Goal: Check status: Check status

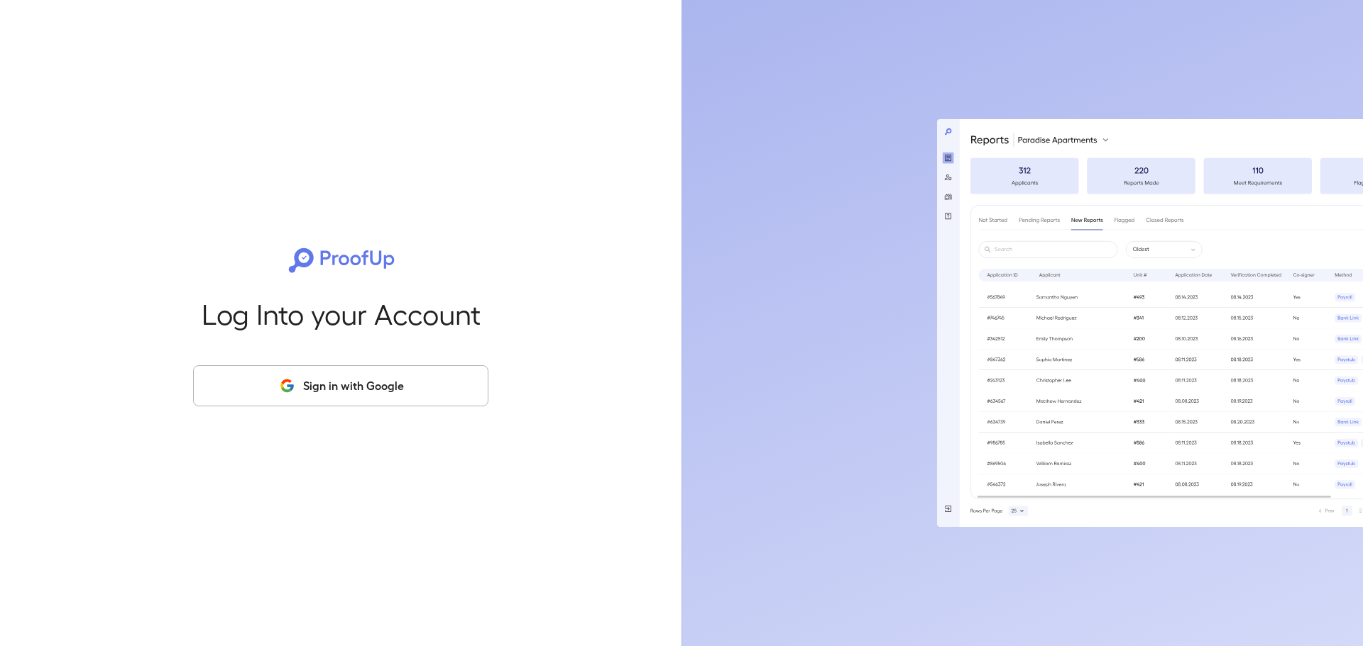
click at [385, 369] on button "Sign in with Google" at bounding box center [340, 385] width 295 height 41
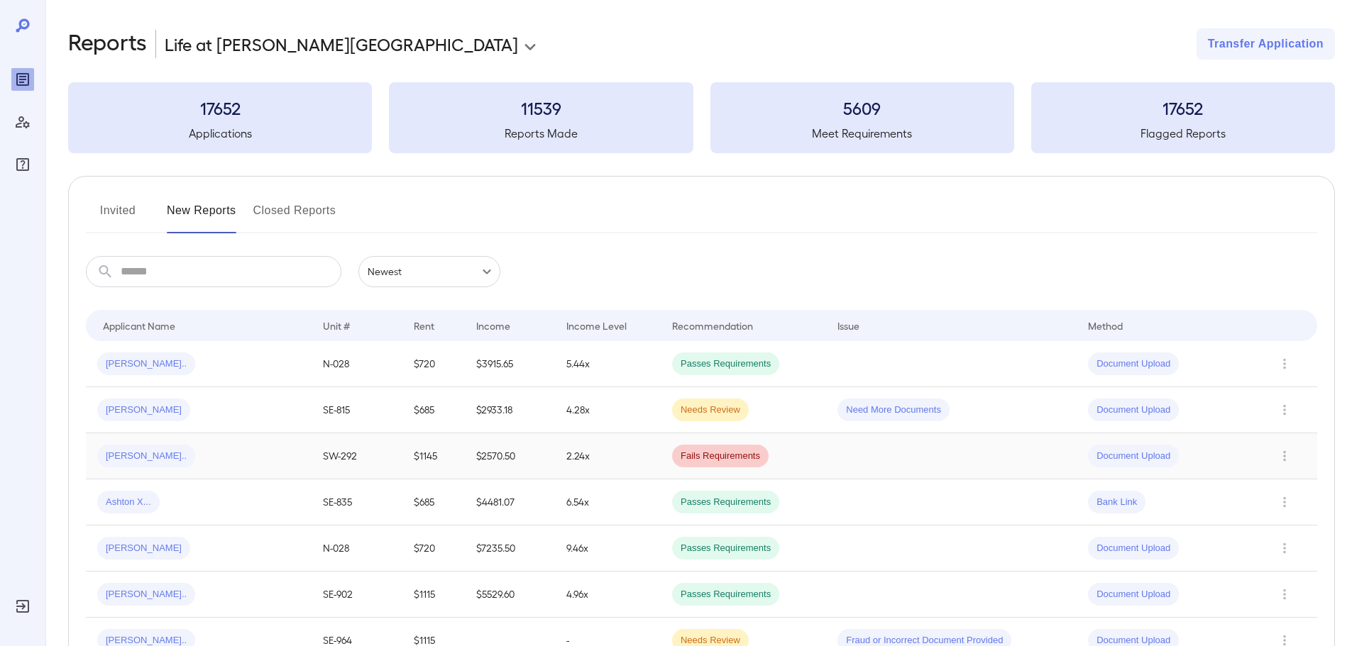
click at [607, 457] on td "2.24x" at bounding box center [608, 457] width 106 height 46
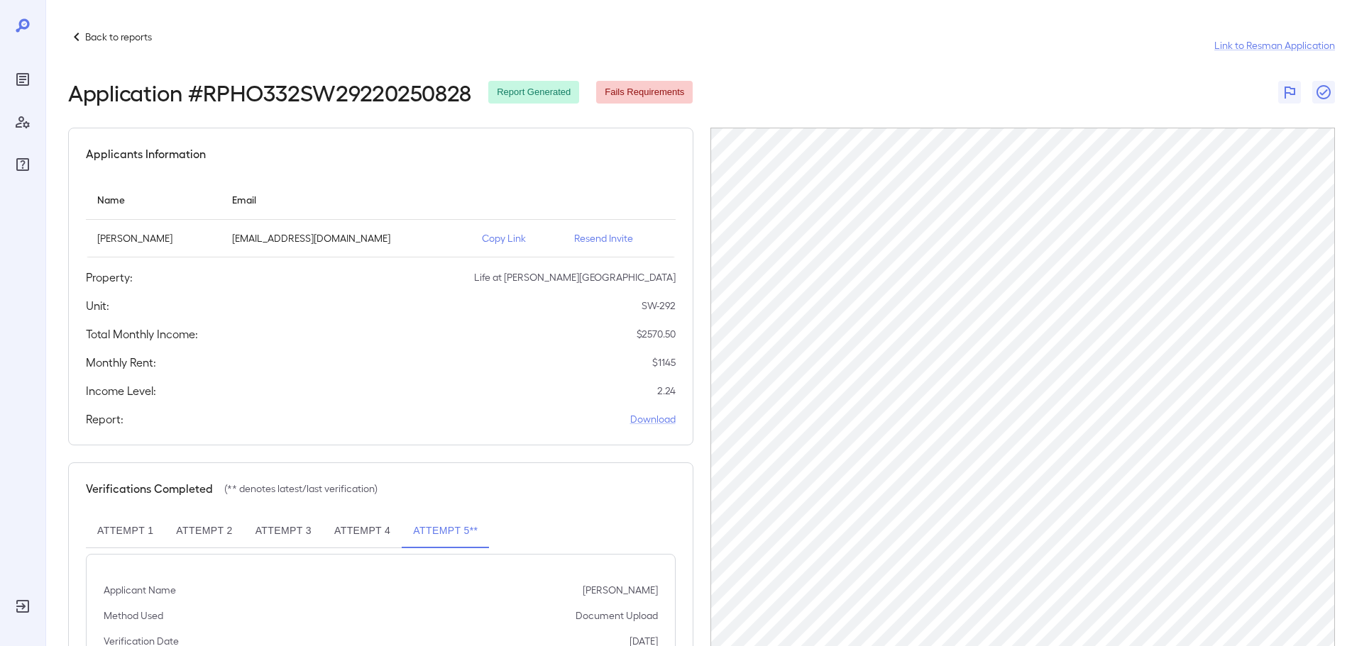
click at [87, 40] on p "Back to reports" at bounding box center [118, 37] width 67 height 14
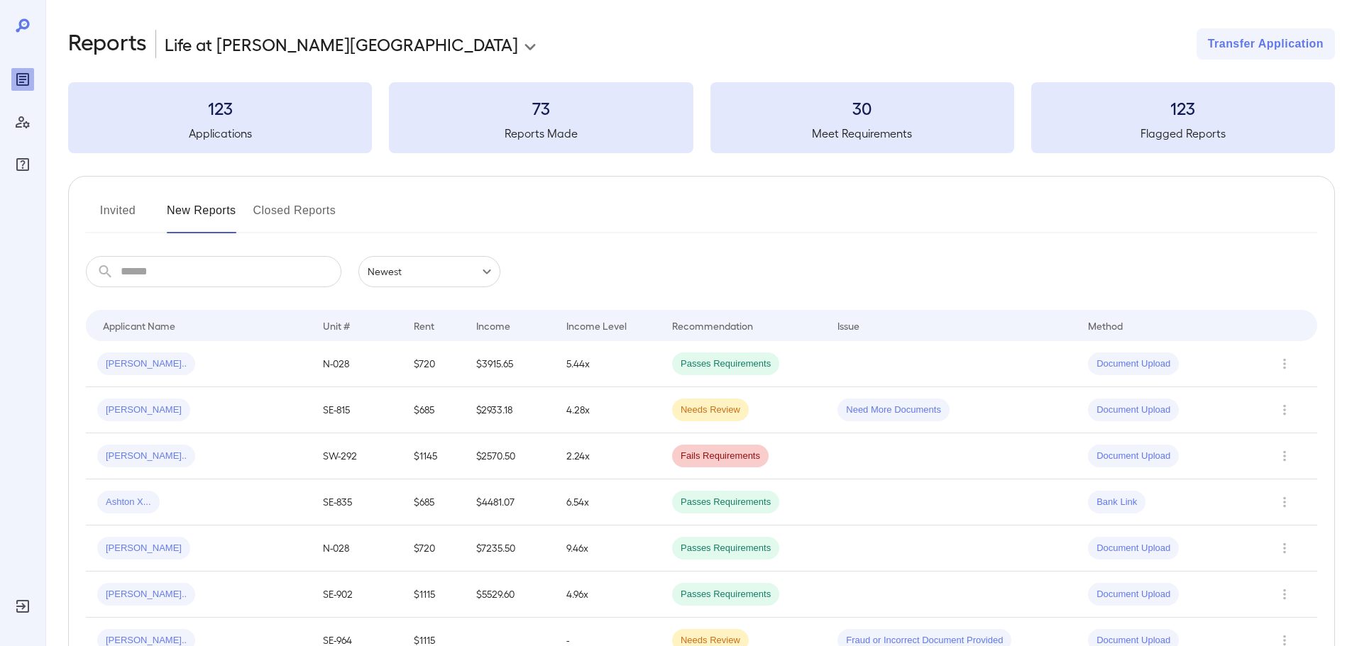
click at [205, 270] on input "text" at bounding box center [231, 271] width 221 height 31
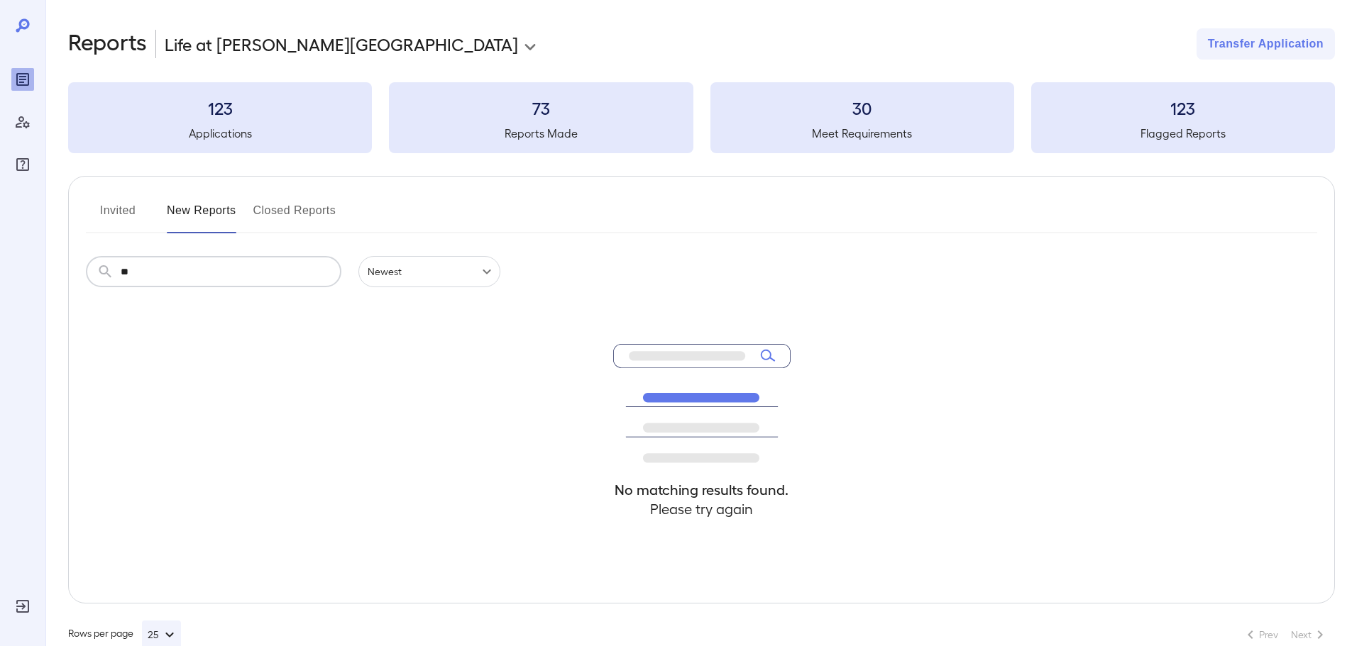
type input "*"
click at [214, 282] on input "******" at bounding box center [231, 271] width 221 height 31
type input "*"
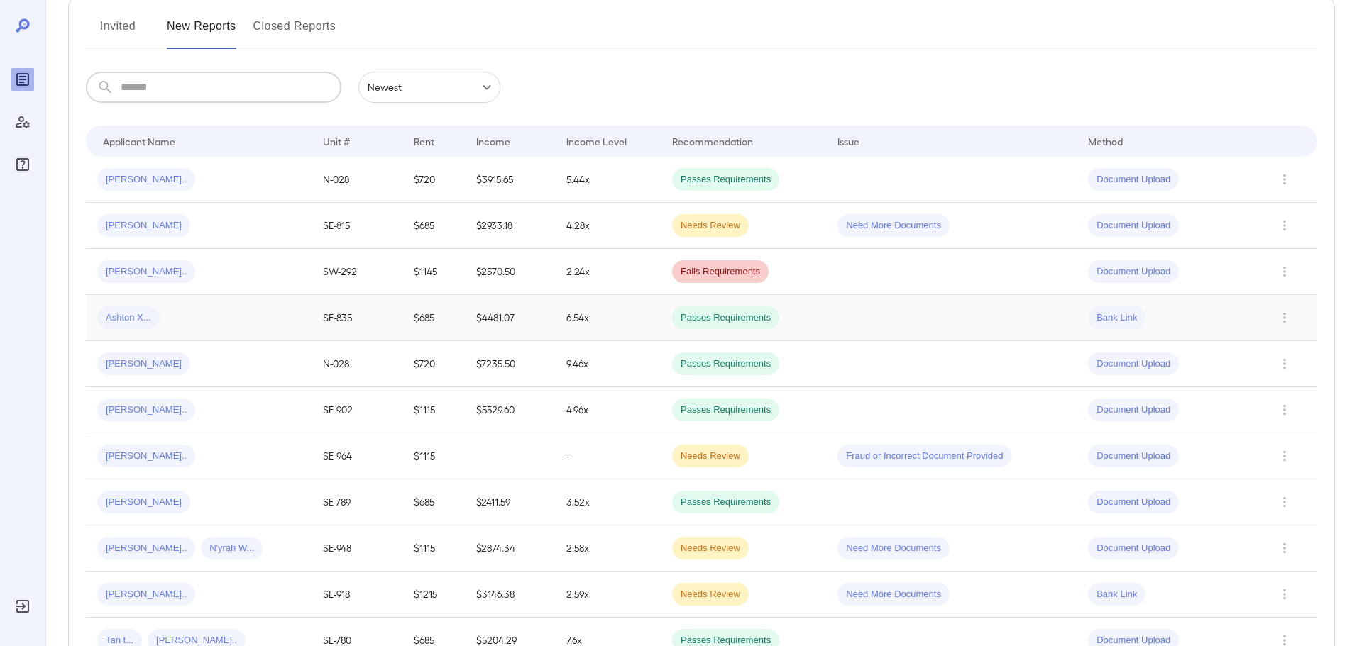
scroll to position [213, 0]
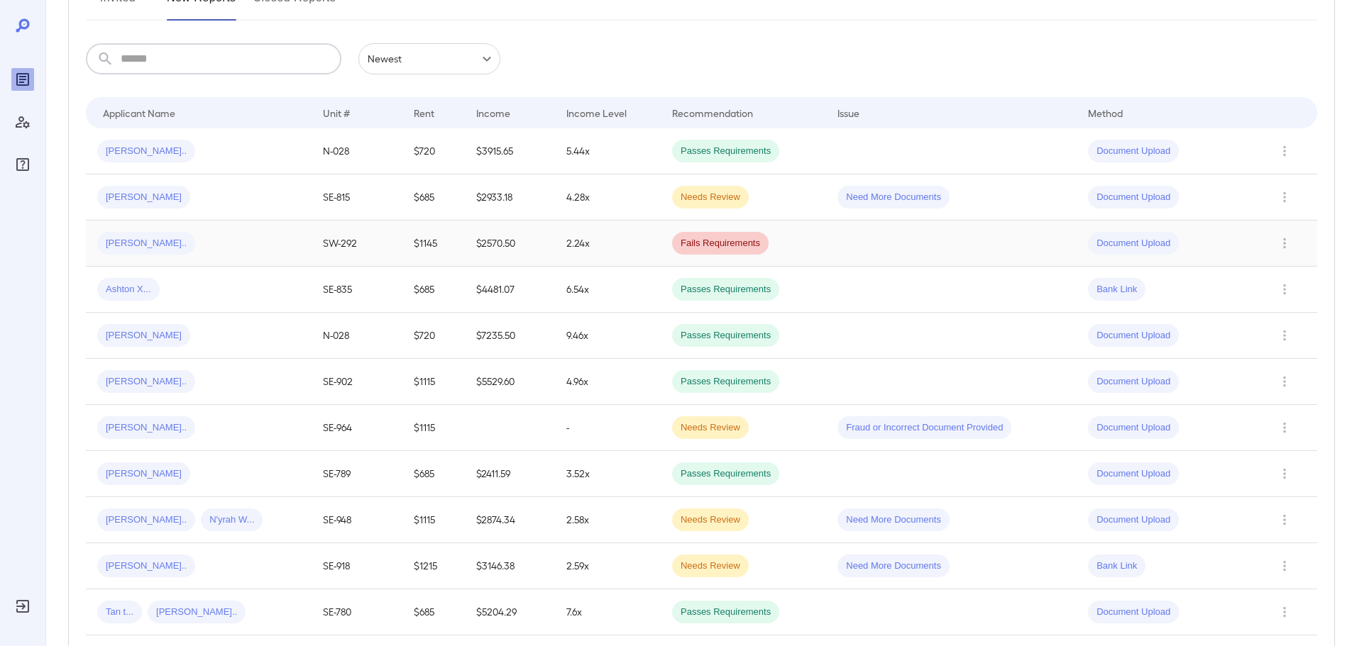
click at [209, 243] on div "[PERSON_NAME].." at bounding box center [198, 243] width 203 height 23
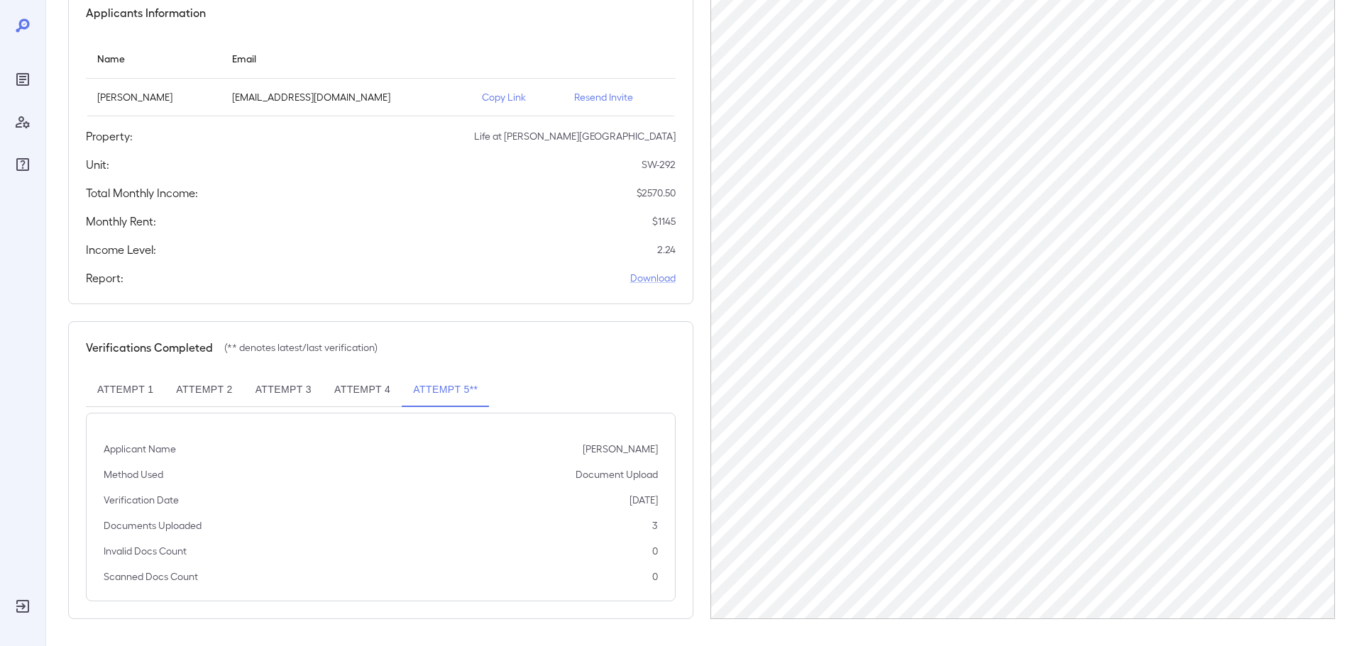
scroll to position [142, 0]
click at [113, 390] on button "Attempt 1" at bounding box center [125, 390] width 79 height 34
click at [222, 385] on button "Attempt 2" at bounding box center [204, 390] width 79 height 34
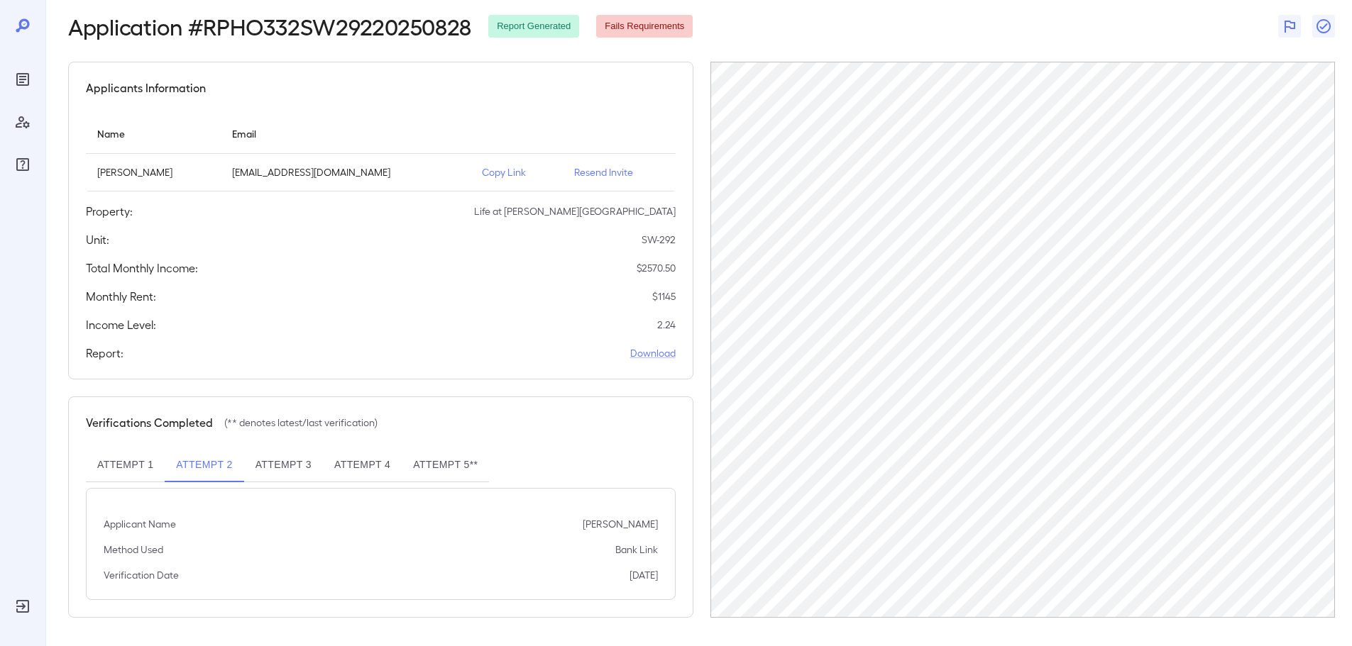
scroll to position [66, 0]
click at [336, 466] on button "Attempt 4" at bounding box center [362, 465] width 79 height 34
click at [404, 468] on button "Attempt 5**" at bounding box center [445, 465] width 87 height 34
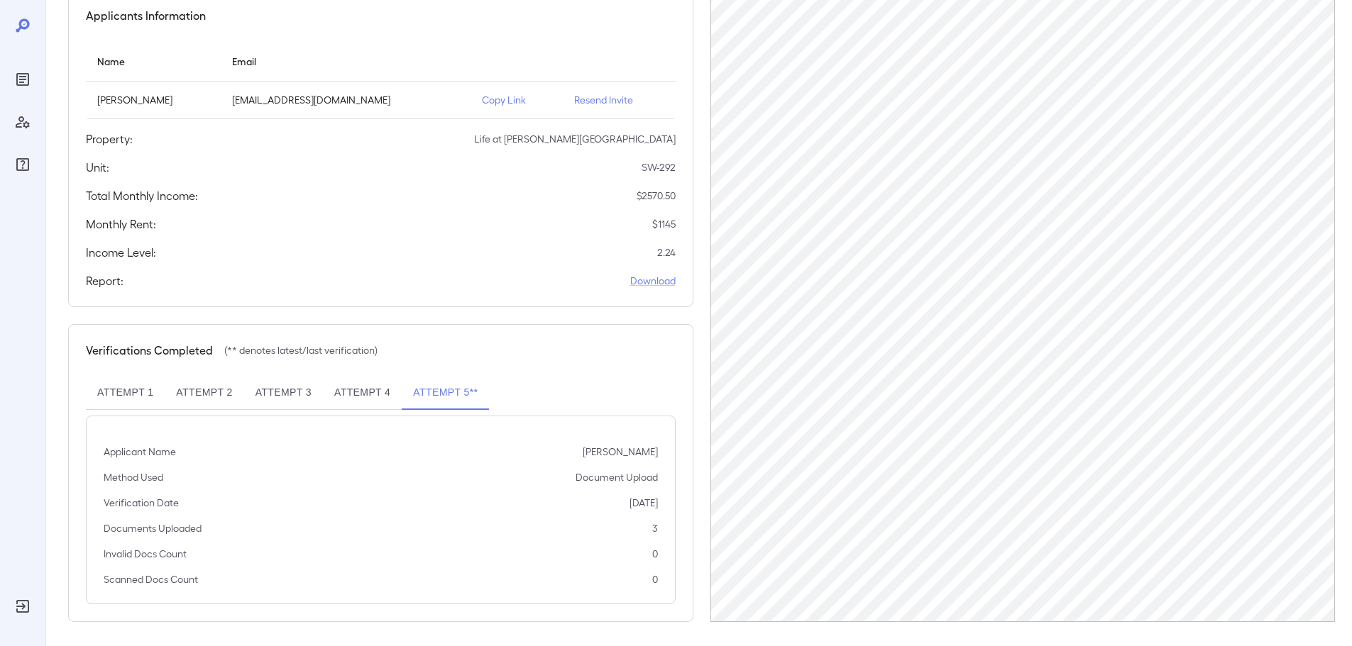
scroll to position [143, 0]
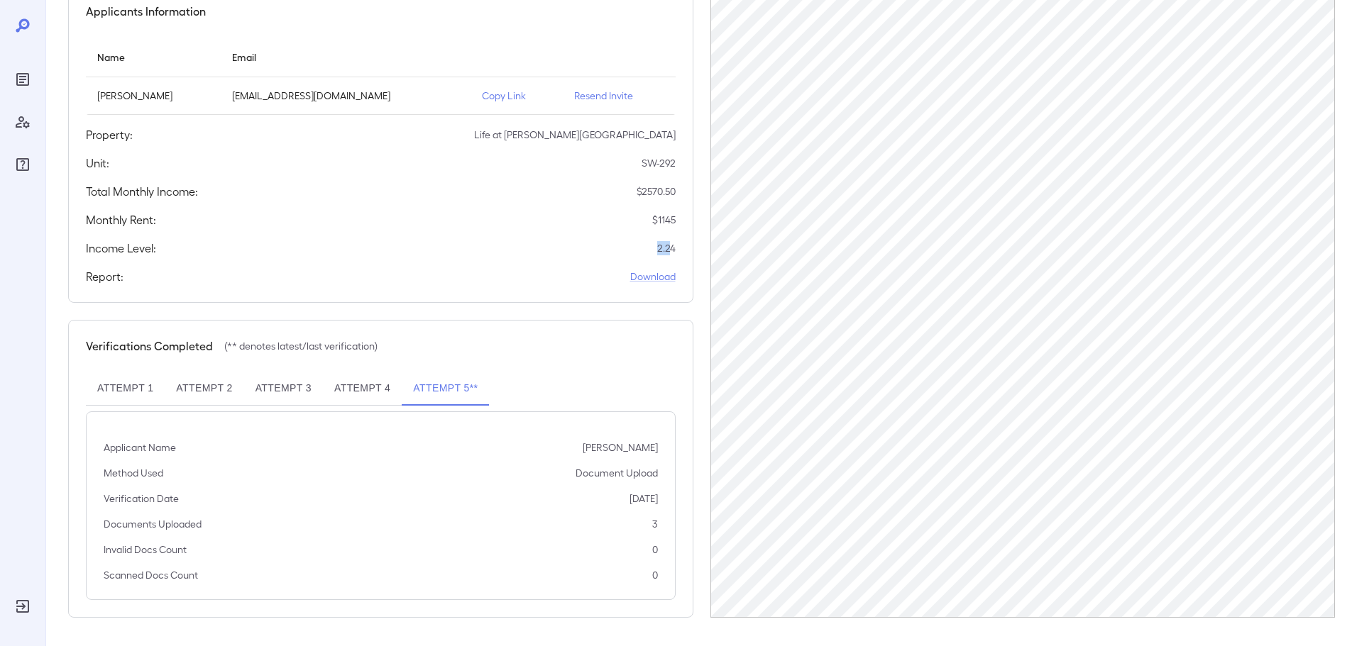
drag, startPoint x: 671, startPoint y: 246, endPoint x: 646, endPoint y: 248, distance: 25.6
click at [646, 248] on div "Income Level: 2.24" at bounding box center [381, 248] width 590 height 17
click at [659, 249] on p "2.24" at bounding box center [666, 248] width 18 height 14
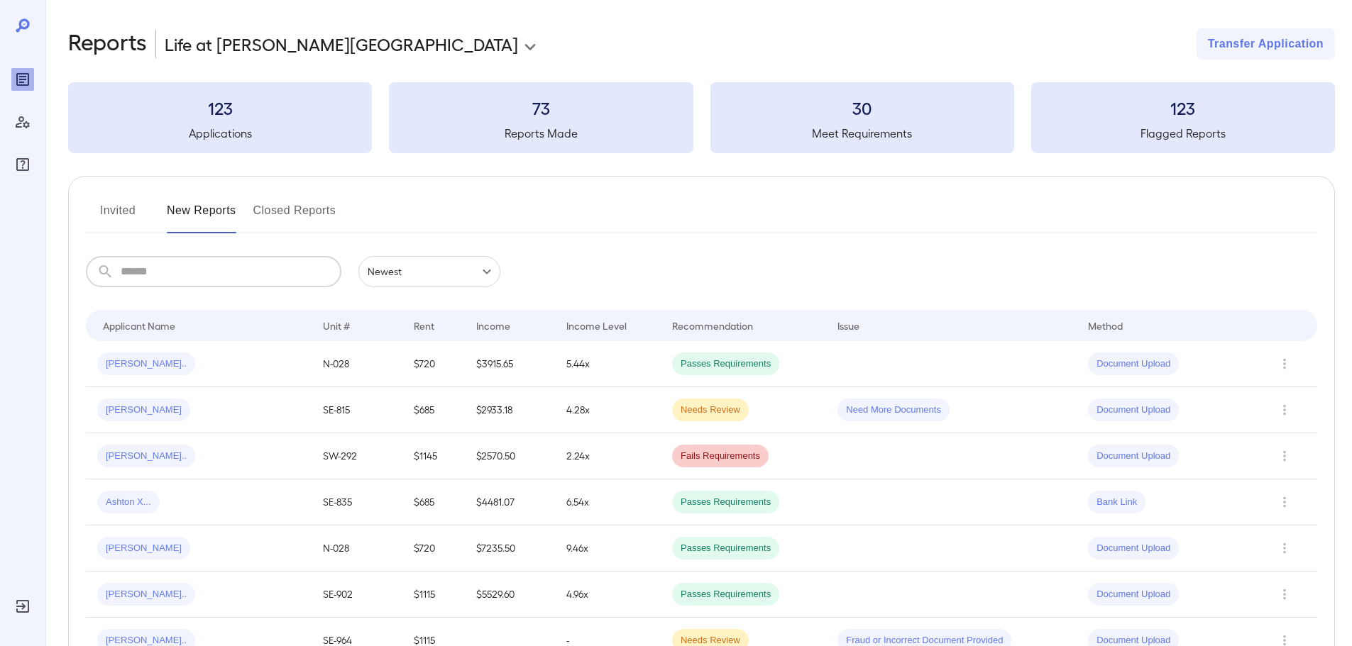
drag, startPoint x: 149, startPoint y: 265, endPoint x: 146, endPoint y: 274, distance: 9.0
click at [147, 273] on input "text" at bounding box center [231, 271] width 221 height 31
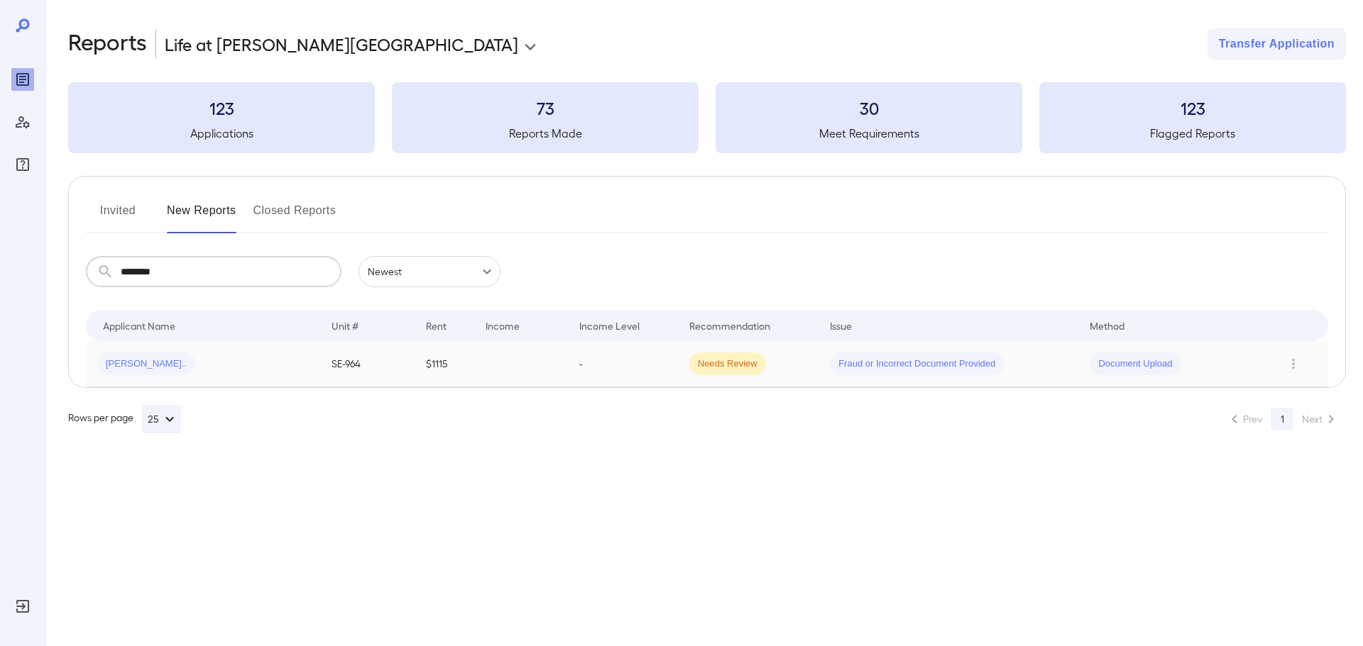
type input "********"
click at [223, 353] on div "[PERSON_NAME].." at bounding box center [202, 364] width 211 height 23
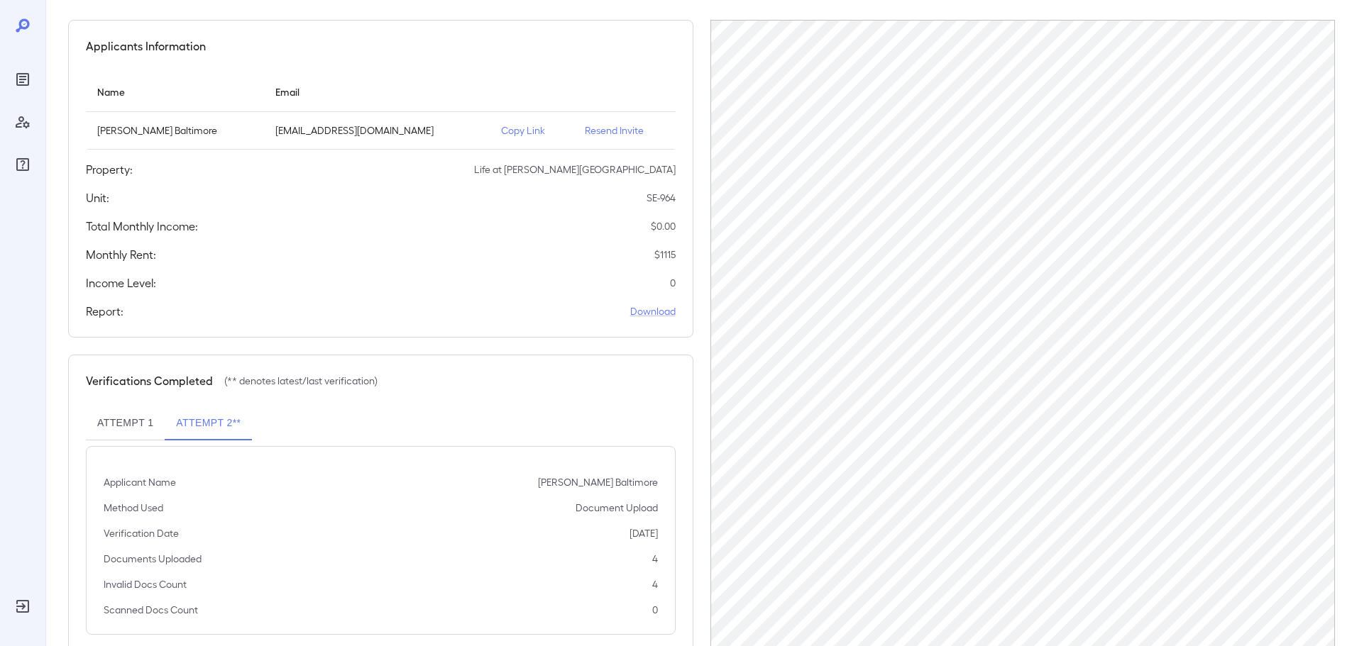
scroll to position [143, 0]
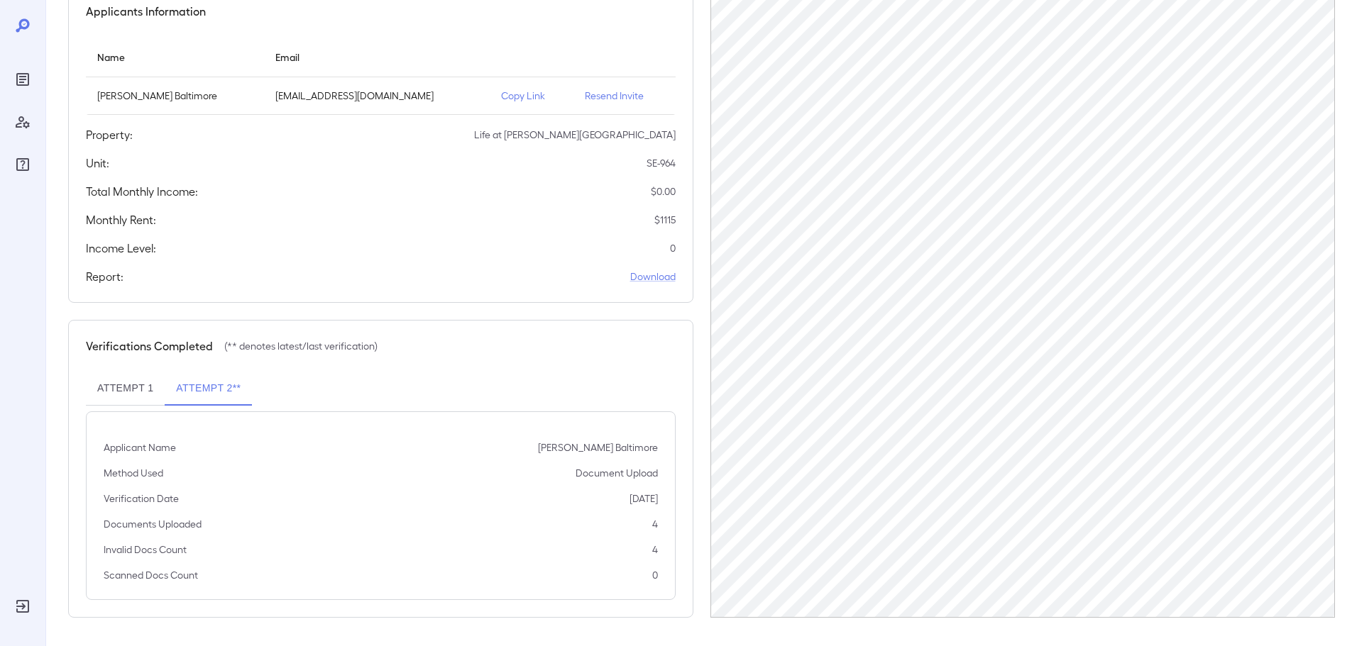
click at [147, 389] on button "Attempt 1" at bounding box center [125, 389] width 79 height 34
